Goal: Task Accomplishment & Management: Use online tool/utility

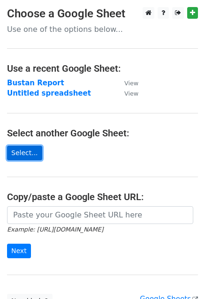
click at [22, 149] on link "Select..." at bounding box center [24, 153] width 35 height 15
click at [124, 100] on main "Choose a Google Sheet Use one of the options below... Use a recent Google Sheet…" at bounding box center [102, 157] width 205 height 301
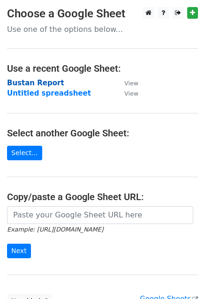
click at [19, 84] on strong "Bustan Report" at bounding box center [35, 83] width 57 height 8
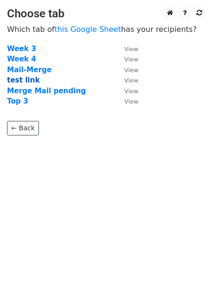
click at [21, 81] on strong "test link" at bounding box center [23, 80] width 33 height 8
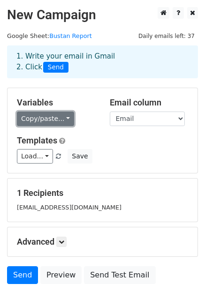
click at [51, 121] on link "Copy/paste..." at bounding box center [45, 118] width 57 height 15
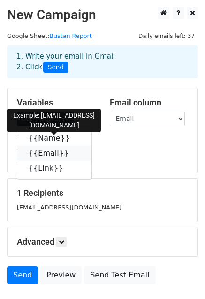
click at [49, 153] on link "{{Email}}" at bounding box center [54, 153] width 74 height 15
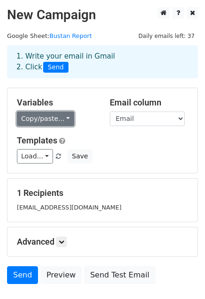
click at [36, 117] on link "Copy/paste..." at bounding box center [45, 118] width 57 height 15
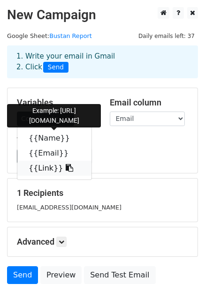
click at [36, 170] on link "{{Link}}" at bounding box center [54, 168] width 74 height 15
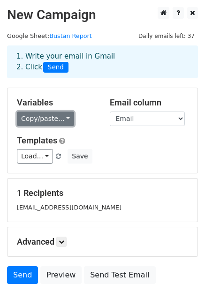
click at [34, 121] on link "Copy/paste..." at bounding box center [45, 118] width 57 height 15
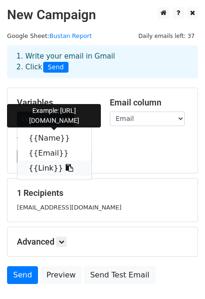
click at [43, 163] on link "{{Link}}" at bounding box center [54, 168] width 74 height 15
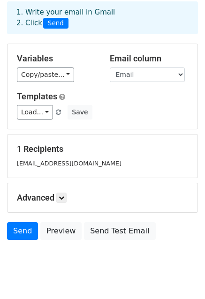
scroll to position [64, 0]
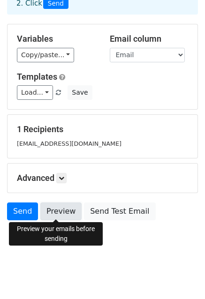
click at [47, 215] on link "Preview" at bounding box center [60, 211] width 41 height 18
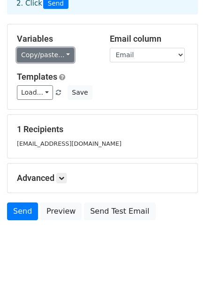
click at [45, 54] on link "Copy/paste..." at bounding box center [45, 55] width 57 height 15
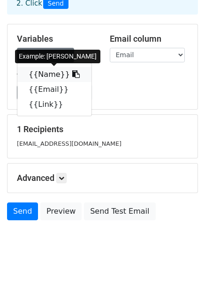
click at [47, 72] on link "{{Name}}" at bounding box center [54, 74] width 74 height 15
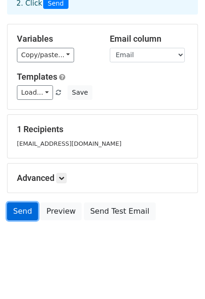
click at [22, 205] on link "Send" at bounding box center [22, 211] width 31 height 18
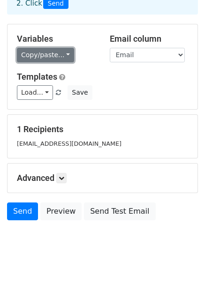
click at [32, 54] on link "Copy/paste..." at bounding box center [45, 55] width 57 height 15
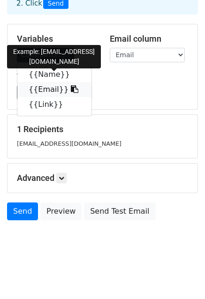
click at [37, 88] on link "{{Email}}" at bounding box center [54, 89] width 74 height 15
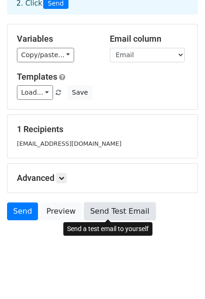
click at [109, 203] on link "Send Test Email" at bounding box center [119, 211] width 71 height 18
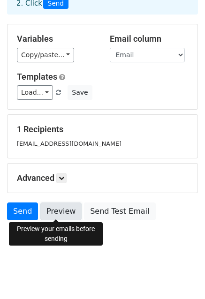
click at [48, 208] on link "Preview" at bounding box center [60, 211] width 41 height 18
click at [57, 211] on link "Preview" at bounding box center [60, 211] width 41 height 18
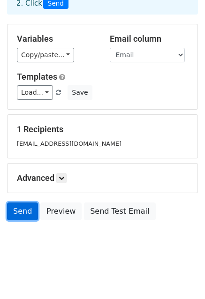
click at [17, 213] on link "Send" at bounding box center [22, 211] width 31 height 18
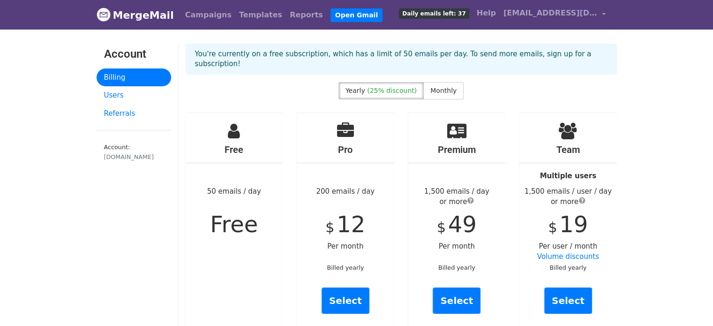
drag, startPoint x: 86, startPoint y: 14, endPoint x: 169, endPoint y: 12, distance: 82.9
click at [169, 12] on header "MergeMail Campaigns Templates Reports Open Gmail Daily emails left: 37 Help [EM…" at bounding box center [356, 15] width 713 height 30
copy link "MergeMail"
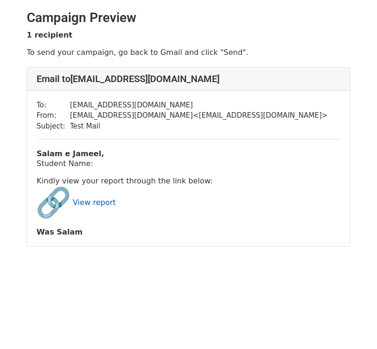
click at [103, 202] on link "View report" at bounding box center [94, 202] width 43 height 9
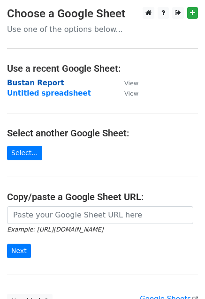
click at [41, 79] on strong "Bustan Report" at bounding box center [35, 83] width 57 height 8
click at [38, 84] on strong "Bustan Report" at bounding box center [35, 83] width 57 height 8
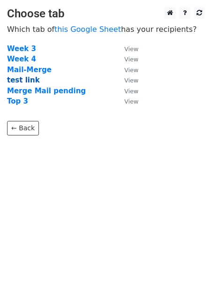
click at [18, 79] on strong "test link" at bounding box center [23, 80] width 33 height 8
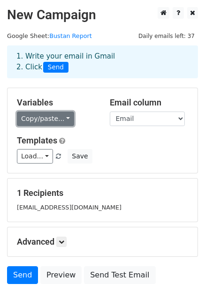
click at [45, 118] on link "Copy/paste..." at bounding box center [45, 118] width 57 height 15
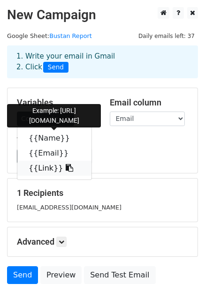
click at [42, 168] on link "{{Link}}" at bounding box center [54, 168] width 74 height 15
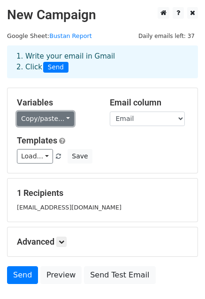
click at [34, 122] on link "Copy/paste..." at bounding box center [45, 118] width 57 height 15
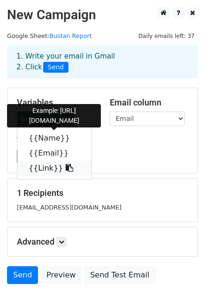
click at [34, 166] on link "{{Link}}" at bounding box center [54, 168] width 74 height 15
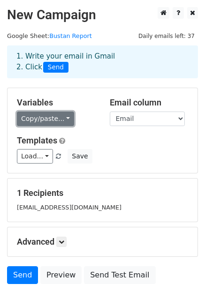
click at [44, 120] on link "Copy/paste..." at bounding box center [45, 118] width 57 height 15
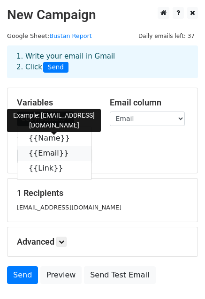
click at [37, 154] on link "{{Email}}" at bounding box center [54, 153] width 74 height 15
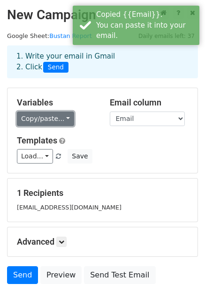
click at [28, 122] on link "Copy/paste..." at bounding box center [45, 118] width 57 height 15
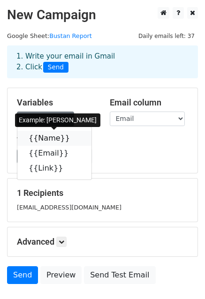
click at [36, 141] on link "{{Name}}" at bounding box center [54, 138] width 74 height 15
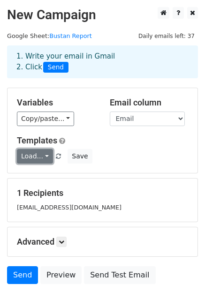
click at [41, 155] on link "Load..." at bounding box center [35, 156] width 36 height 15
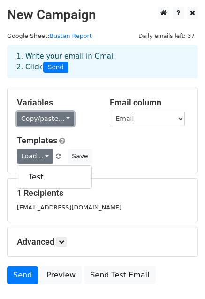
click at [42, 114] on link "Copy/paste..." at bounding box center [45, 118] width 57 height 15
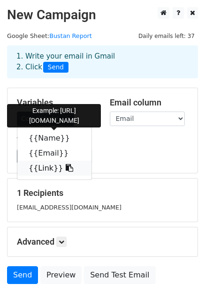
click at [35, 169] on link "{{Link}}" at bounding box center [54, 168] width 74 height 15
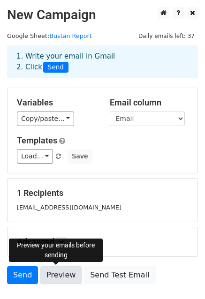
click at [51, 275] on link "Preview" at bounding box center [60, 275] width 41 height 18
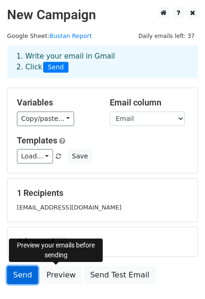
click at [20, 275] on link "Send" at bounding box center [22, 275] width 31 height 18
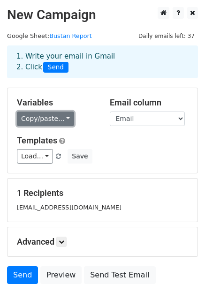
click at [39, 124] on link "Copy/paste..." at bounding box center [45, 118] width 57 height 15
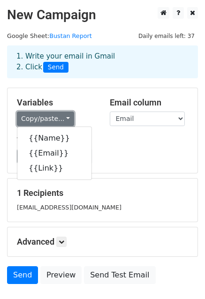
click at [39, 123] on link "Copy/paste..." at bounding box center [45, 118] width 57 height 15
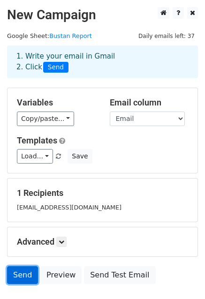
click at [19, 271] on link "Send" at bounding box center [22, 275] width 31 height 18
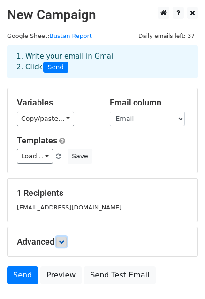
click at [66, 238] on link at bounding box center [61, 242] width 10 height 10
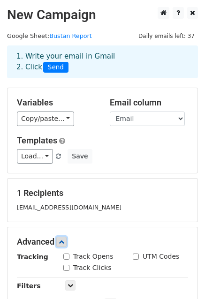
click at [63, 238] on link at bounding box center [61, 242] width 10 height 10
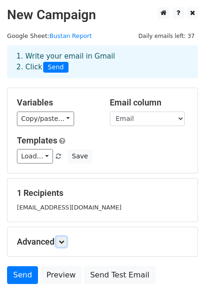
scroll to position [62, 0]
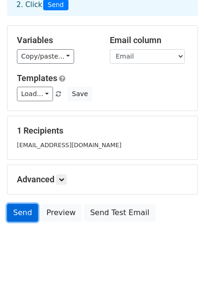
click at [22, 210] on link "Send" at bounding box center [22, 213] width 31 height 18
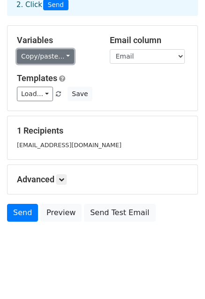
click at [36, 59] on link "Copy/paste..." at bounding box center [45, 56] width 57 height 15
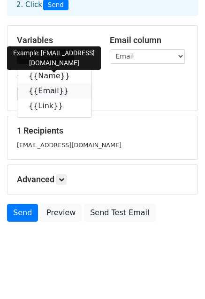
click at [32, 92] on link "{{Email}}" at bounding box center [54, 90] width 74 height 15
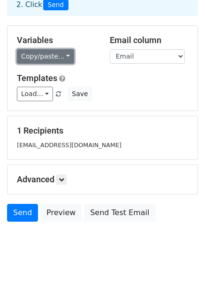
click at [33, 63] on link "Copy/paste..." at bounding box center [45, 56] width 57 height 15
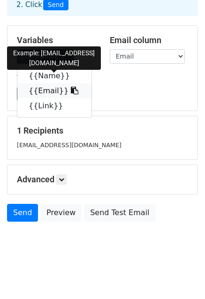
click at [71, 90] on icon at bounding box center [74, 90] width 7 height 7
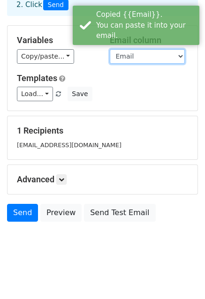
click at [120, 60] on select "Name Email Link" at bounding box center [147, 56] width 75 height 15
click at [110, 49] on select "Name Email Link" at bounding box center [147, 56] width 75 height 15
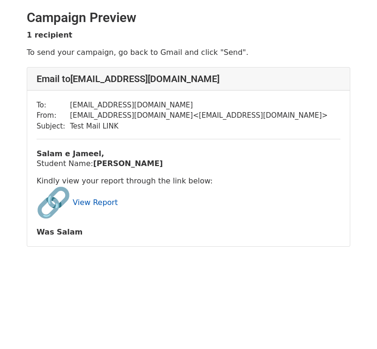
click at [92, 199] on link "View Report" at bounding box center [95, 202] width 45 height 9
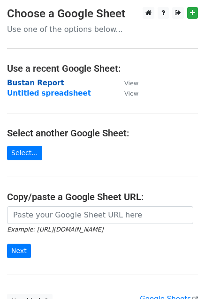
click at [37, 80] on strong "Bustan Report" at bounding box center [35, 83] width 57 height 8
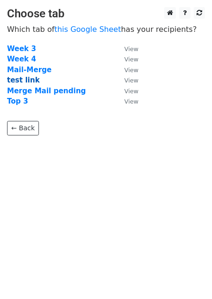
click at [27, 80] on strong "test link" at bounding box center [23, 80] width 33 height 8
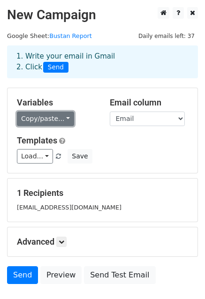
click at [40, 116] on link "Copy/paste..." at bounding box center [45, 118] width 57 height 15
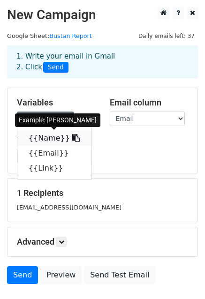
click at [43, 140] on link "{{Name}}" at bounding box center [54, 138] width 74 height 15
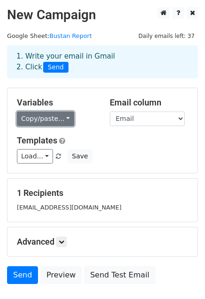
click at [51, 118] on link "Copy/paste..." at bounding box center [45, 118] width 57 height 15
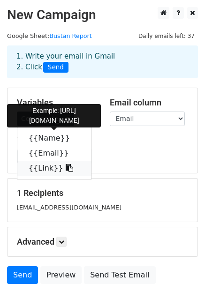
click at [44, 170] on link "{{Link}}" at bounding box center [54, 168] width 74 height 15
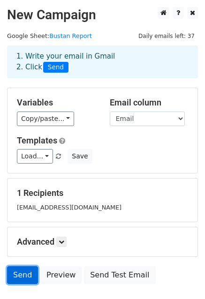
click at [22, 277] on link "Send" at bounding box center [22, 275] width 31 height 18
